Goal: Task Accomplishment & Management: Manage account settings

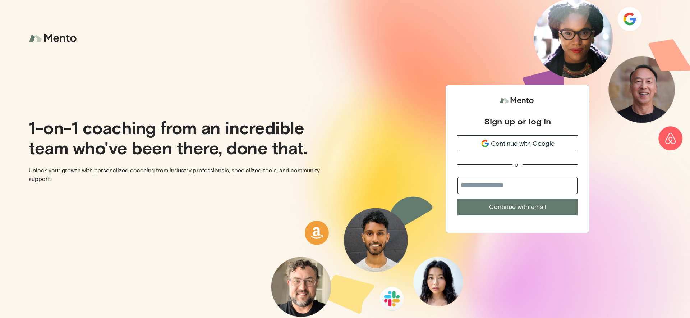
click at [157, 224] on div "1-on-1 coaching from an incredible team who've been there, done that. Unlock yo…" at bounding box center [172, 159] width 345 height 318
click at [521, 182] on input "email" at bounding box center [518, 185] width 120 height 17
type input "**********"
click at [458, 198] on button "Continue with email" at bounding box center [518, 206] width 120 height 17
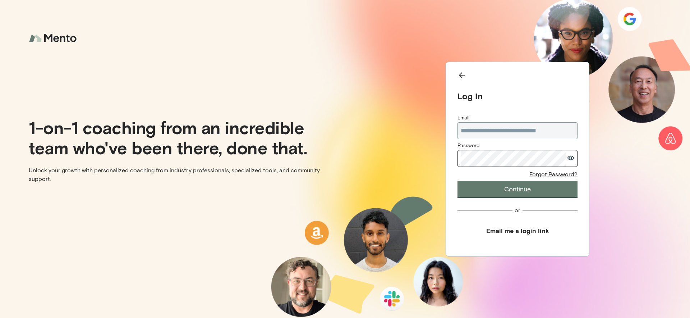
click at [458, 181] on button "Continue" at bounding box center [518, 189] width 120 height 17
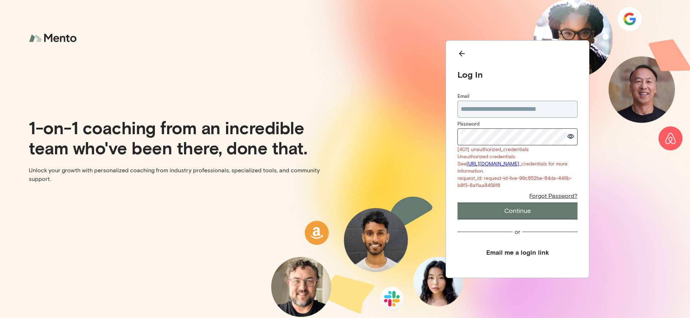
click at [458, 49] on icon "Back" at bounding box center [462, 53] width 9 height 9
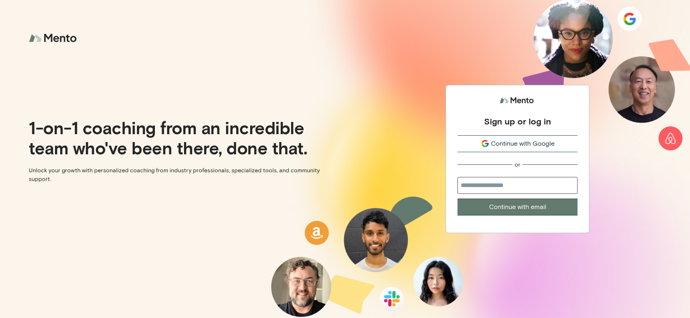
drag, startPoint x: 532, startPoint y: 163, endPoint x: 531, endPoint y: 148, distance: 15.1
click at [532, 163] on div "or" at bounding box center [518, 165] width 120 height 8
click at [531, 146] on span "Continue with Google" at bounding box center [523, 144] width 64 height 10
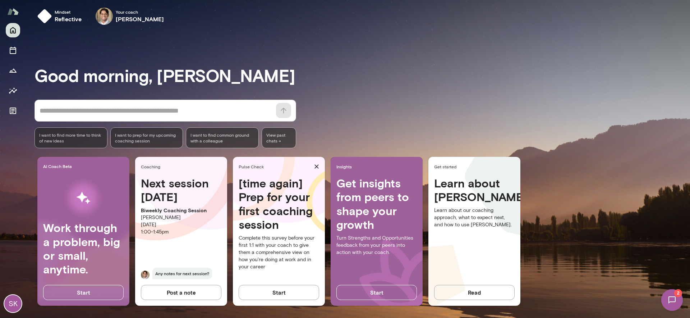
scroll to position [6, 0]
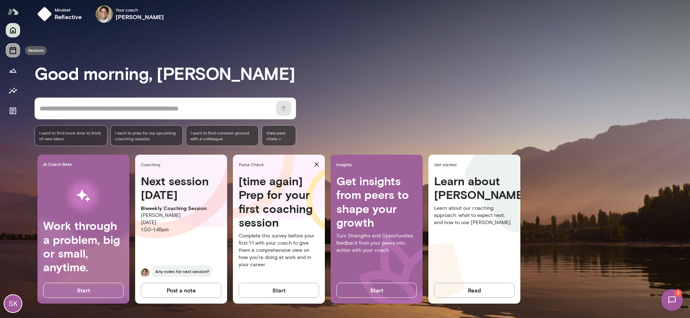
click at [16, 48] on icon "Sessions" at bounding box center [13, 50] width 9 height 9
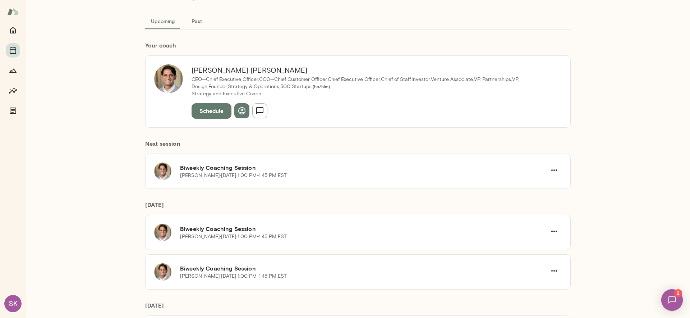
scroll to position [38, 0]
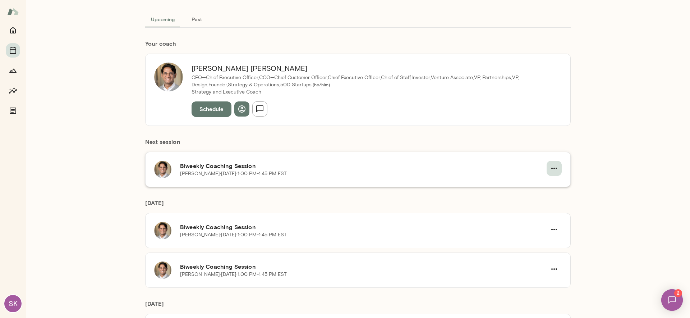
click at [556, 169] on icon "button" at bounding box center [554, 168] width 9 height 9
click at [549, 201] on span "Cancel" at bounding box center [539, 198] width 31 height 9
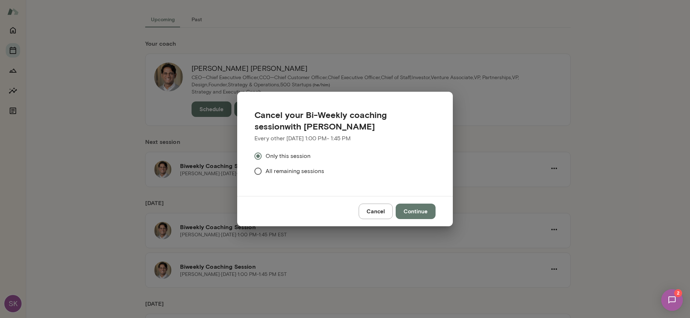
click at [425, 210] on button "Continue" at bounding box center [416, 211] width 40 height 15
